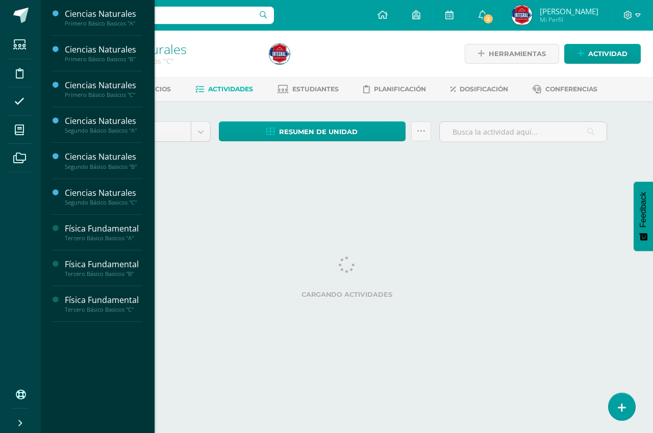
click at [8, 132] on li "Mis cursos" at bounding box center [20, 130] width 41 height 29
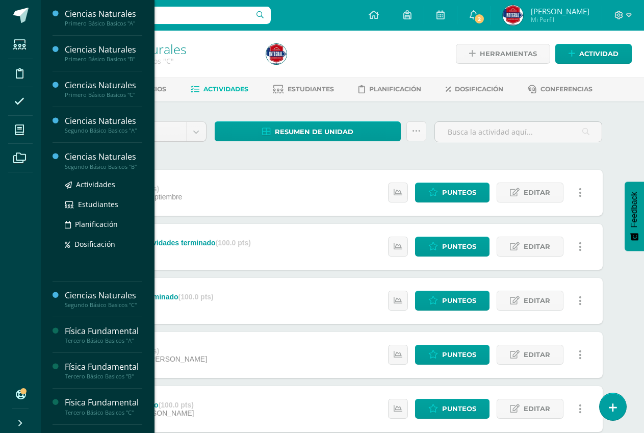
click at [112, 164] on div "Segundo Básico Basicos "B"" at bounding box center [104, 166] width 78 height 7
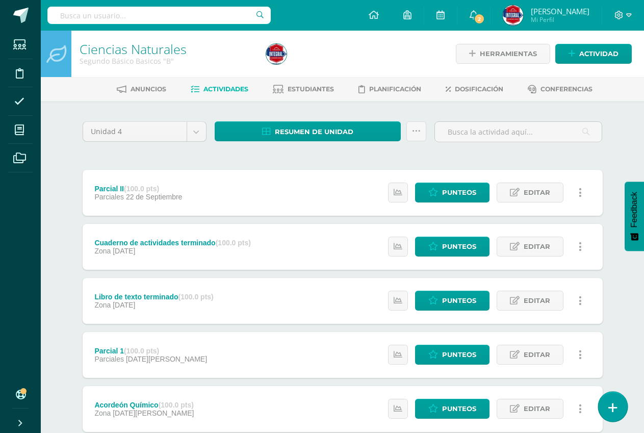
click at [613, 399] on link at bounding box center [612, 407] width 29 height 30
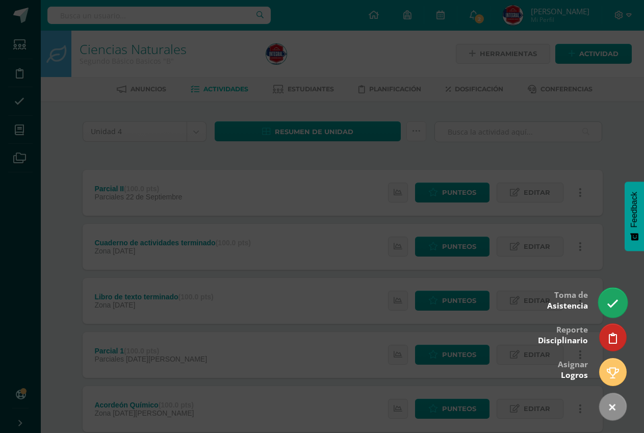
click at [614, 308] on icon at bounding box center [613, 304] width 12 height 12
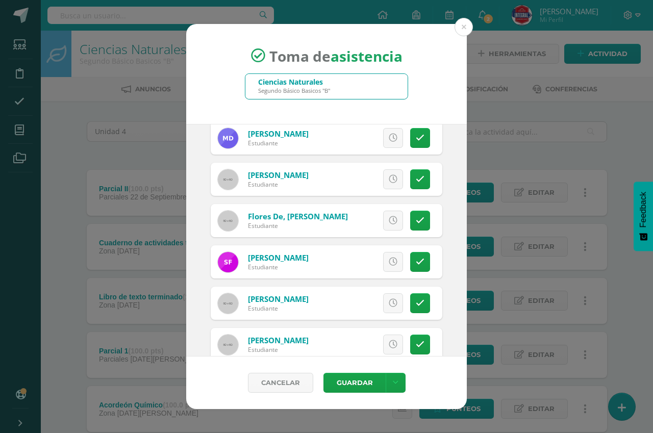
scroll to position [306, 0]
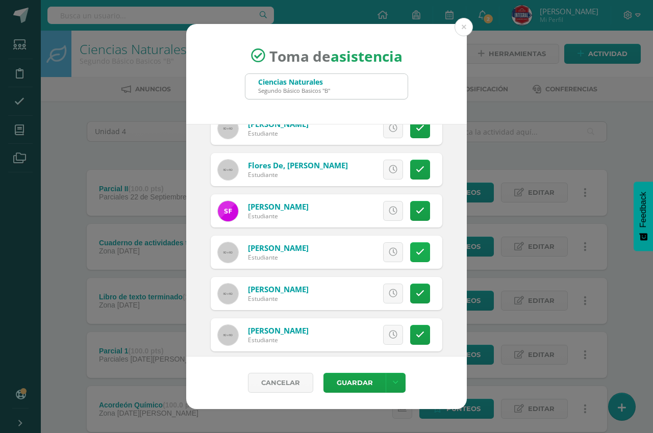
click at [418, 258] on link at bounding box center [420, 252] width 20 height 20
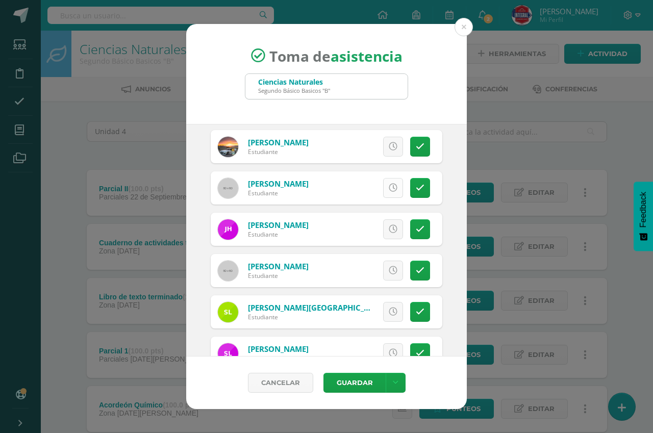
scroll to position [561, 0]
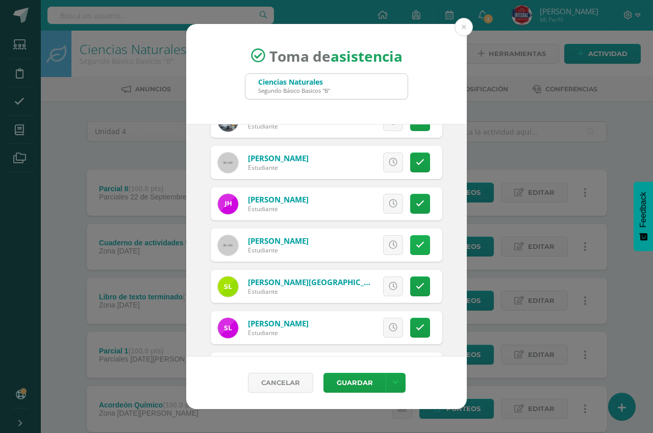
click at [416, 242] on icon at bounding box center [420, 245] width 9 height 9
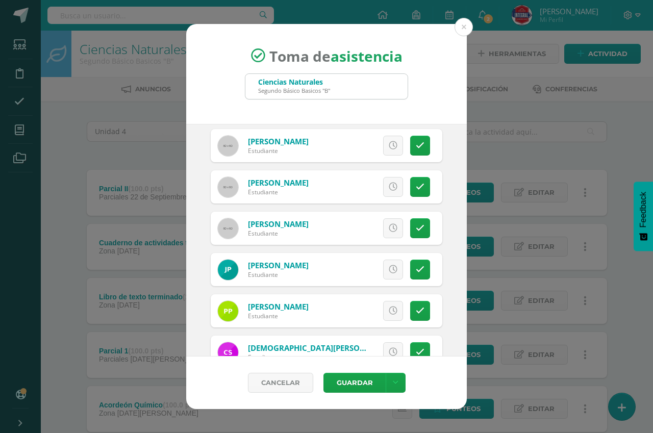
scroll to position [896, 0]
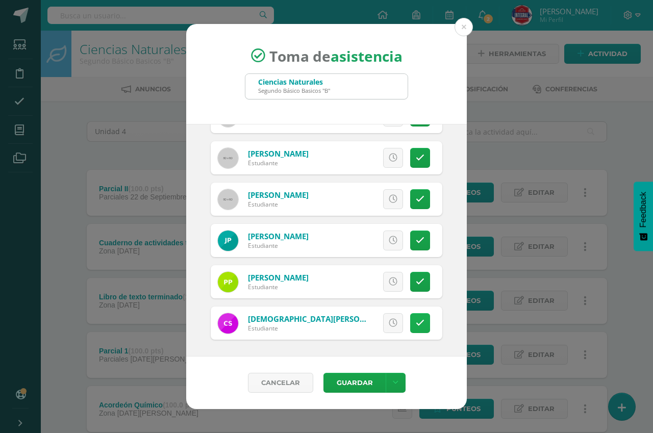
click at [410, 318] on link at bounding box center [420, 323] width 20 height 20
click at [346, 386] on button "Guardar" at bounding box center [354, 383] width 62 height 20
